Goal: Check status: Check status

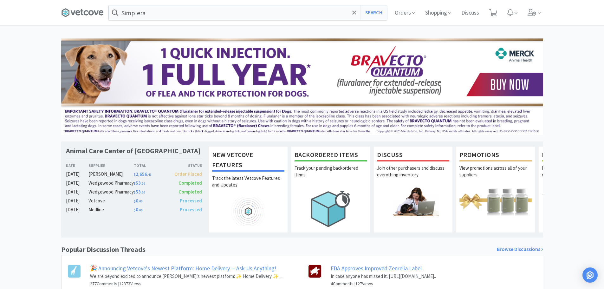
click at [398, 14] on span "Orders" at bounding box center [404, 12] width 25 height 25
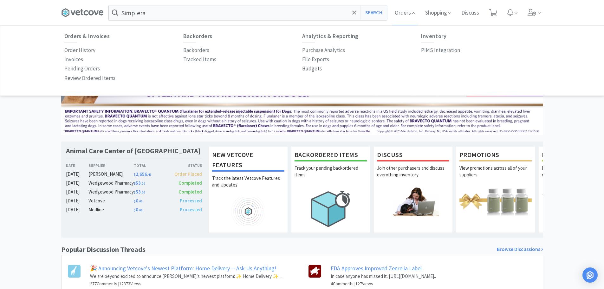
click at [315, 67] on p "Budgets" at bounding box center [312, 68] width 20 height 9
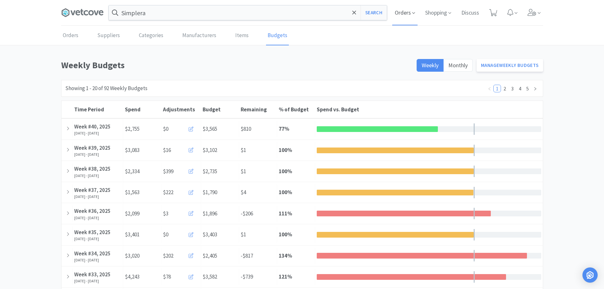
click at [395, 15] on span "Orders" at bounding box center [404, 12] width 25 height 25
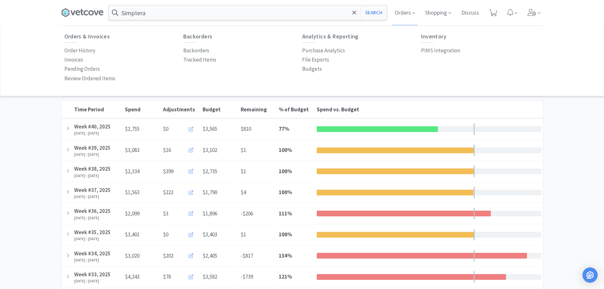
drag, startPoint x: 77, startPoint y: 49, endPoint x: 42, endPoint y: 101, distance: 62.4
click at [77, 49] on p "Order History" at bounding box center [79, 50] width 31 height 9
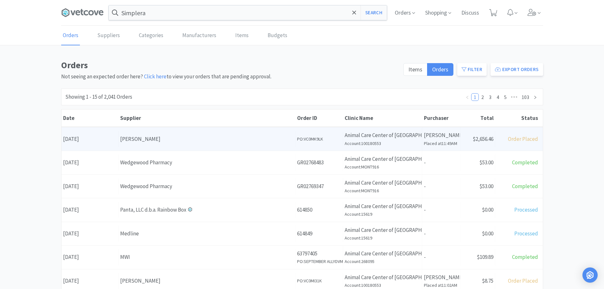
click at [170, 140] on div "[PERSON_NAME]" at bounding box center [207, 139] width 174 height 9
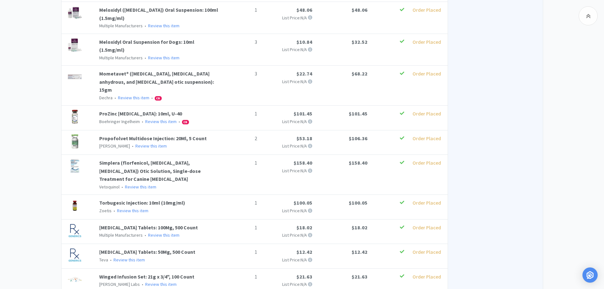
scroll to position [570, 0]
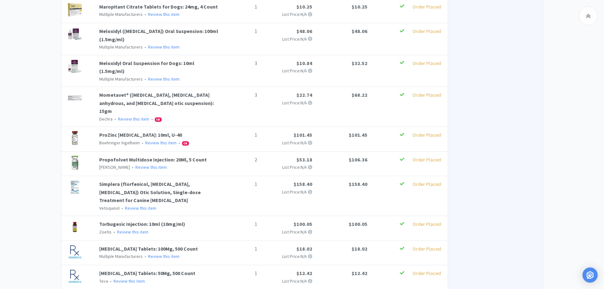
click at [139, 156] on link "Propofolvet Multidose Injection: 20Ml, 5 Count" at bounding box center [153, 159] width 108 height 6
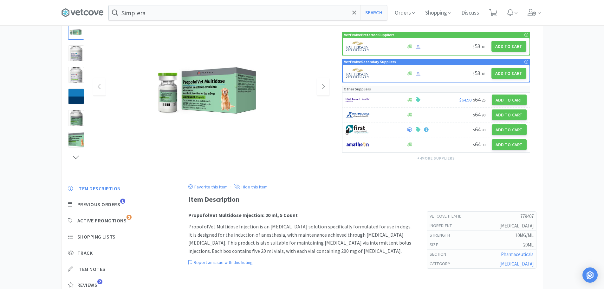
scroll to position [88, 0]
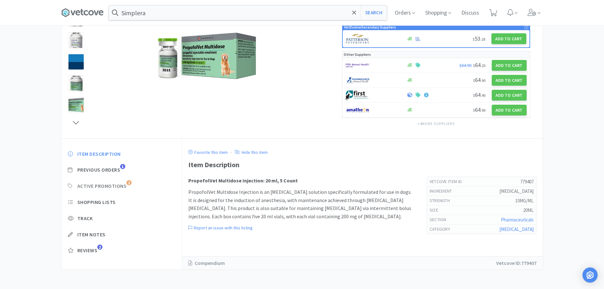
click at [109, 185] on span "Active Promotions" at bounding box center [101, 186] width 49 height 7
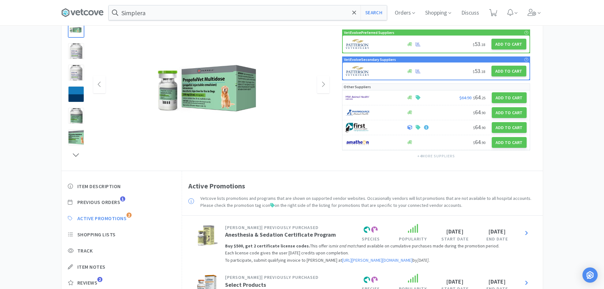
scroll to position [0, 0]
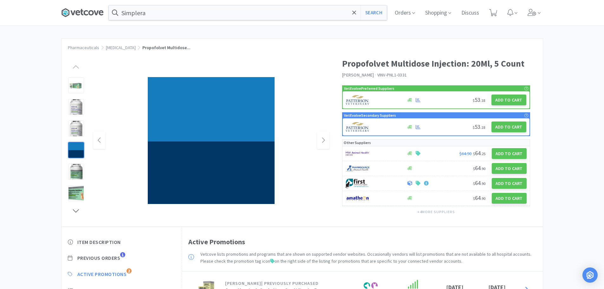
click at [82, 14] on icon at bounding box center [82, 13] width 43 height 10
